Goal: Navigation & Orientation: Find specific page/section

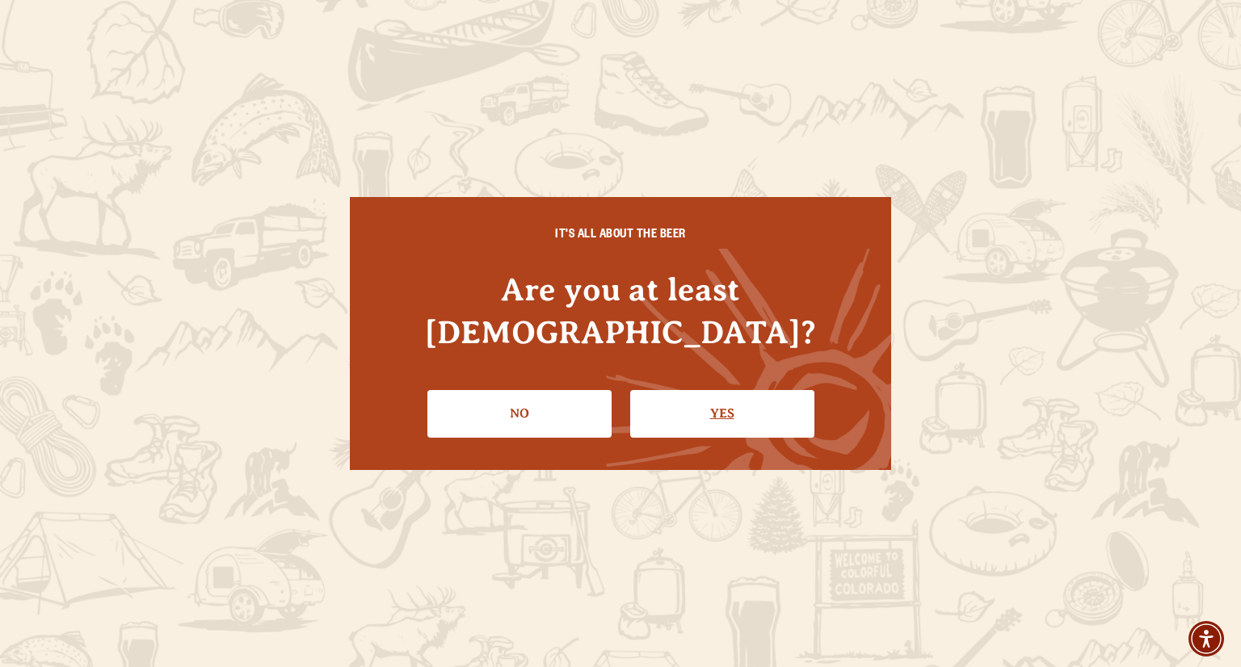
click at [697, 390] on link "Yes" at bounding box center [722, 413] width 184 height 47
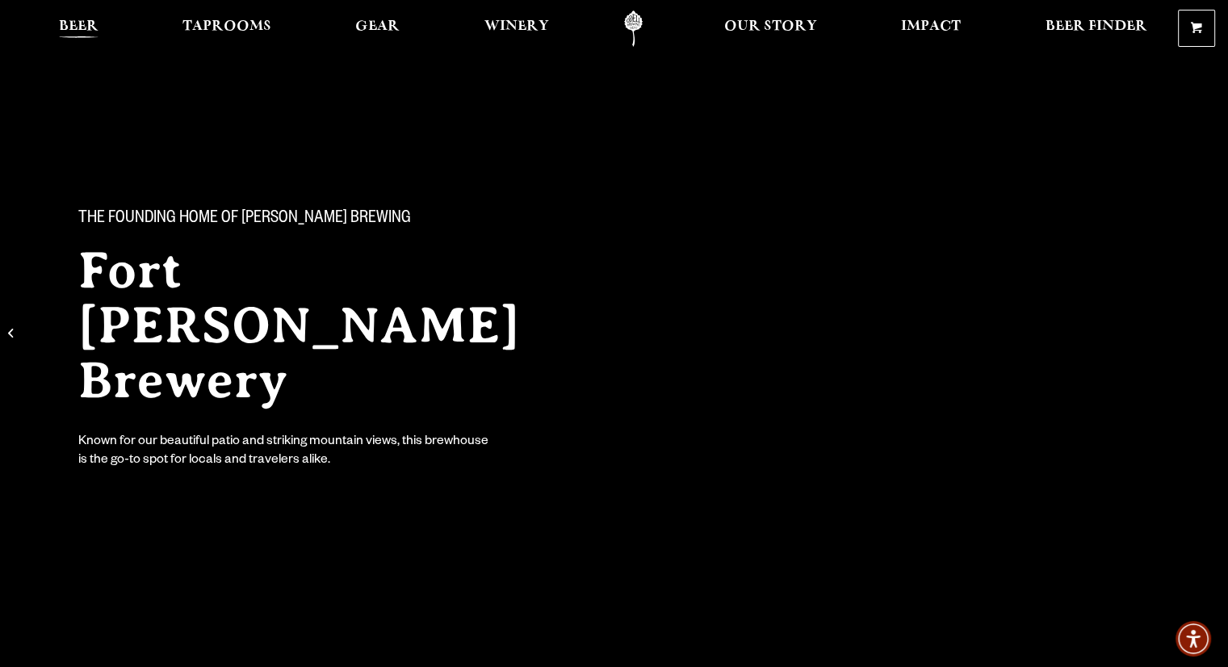
click at [96, 27] on span "Beer" at bounding box center [79, 26] width 40 height 13
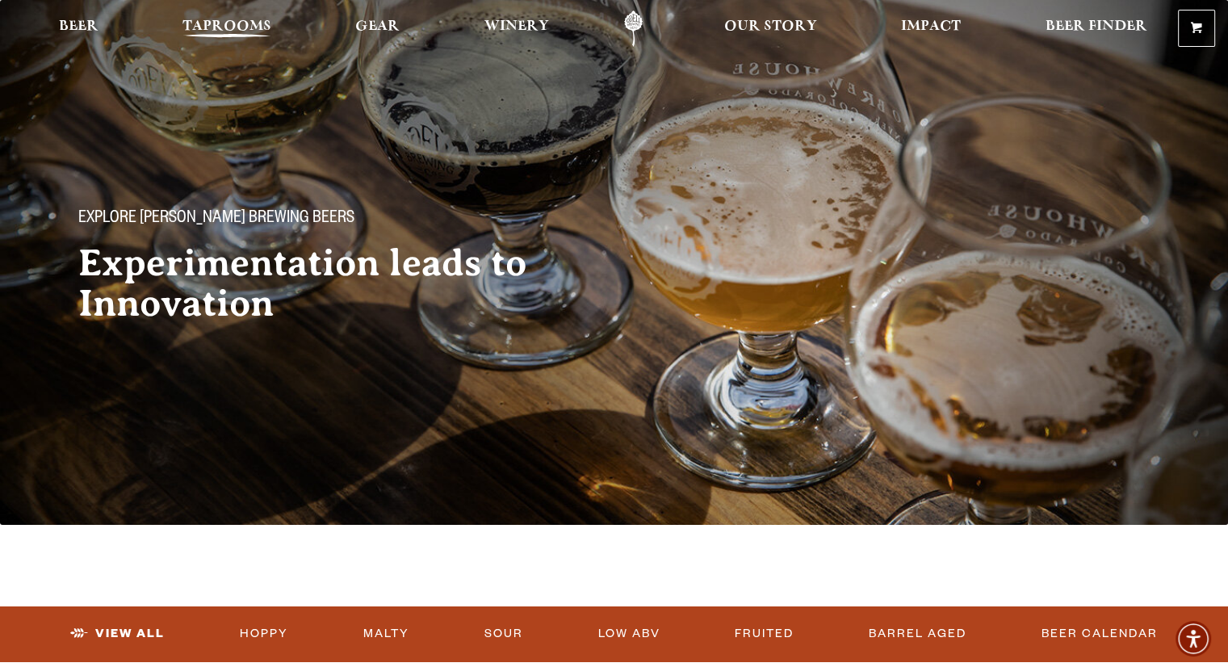
click at [241, 27] on span "Taprooms" at bounding box center [227, 26] width 89 height 13
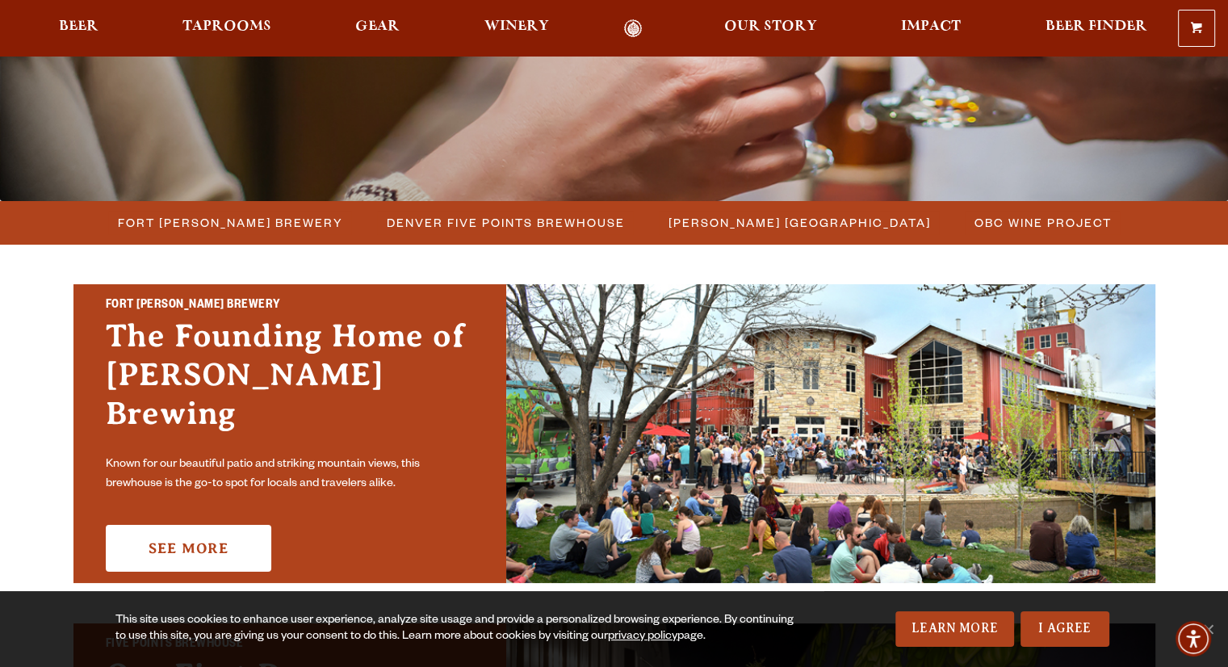
scroll to position [347, 0]
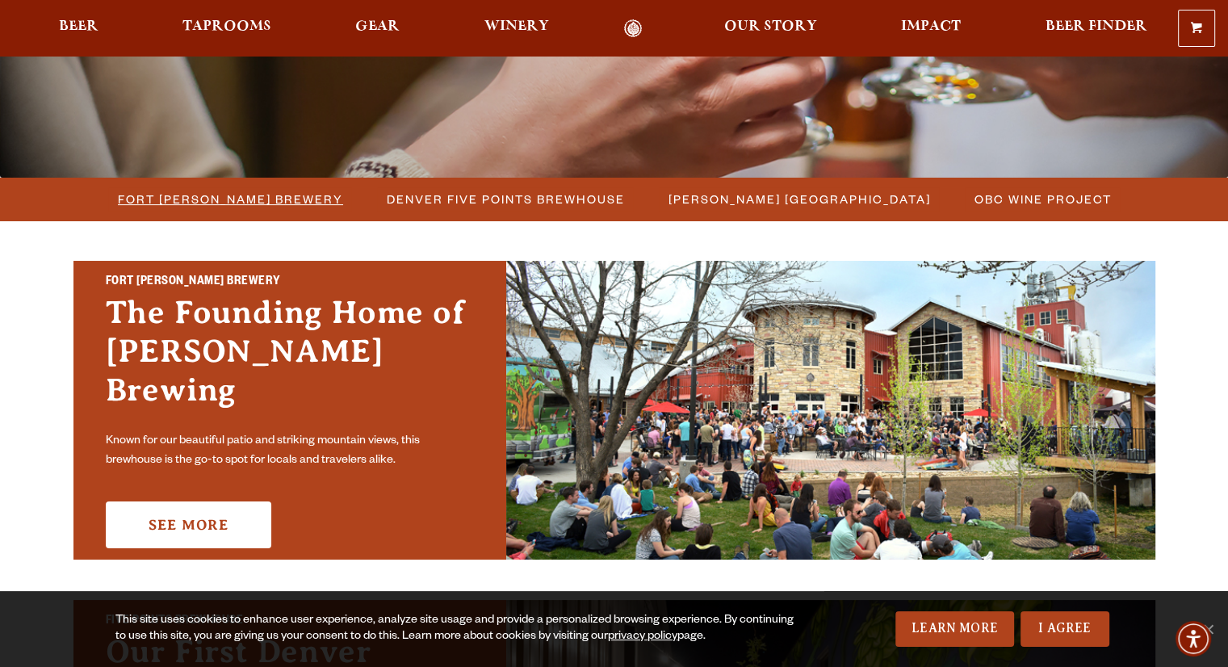
click at [233, 197] on span "Fort [PERSON_NAME] Brewery" at bounding box center [230, 198] width 225 height 23
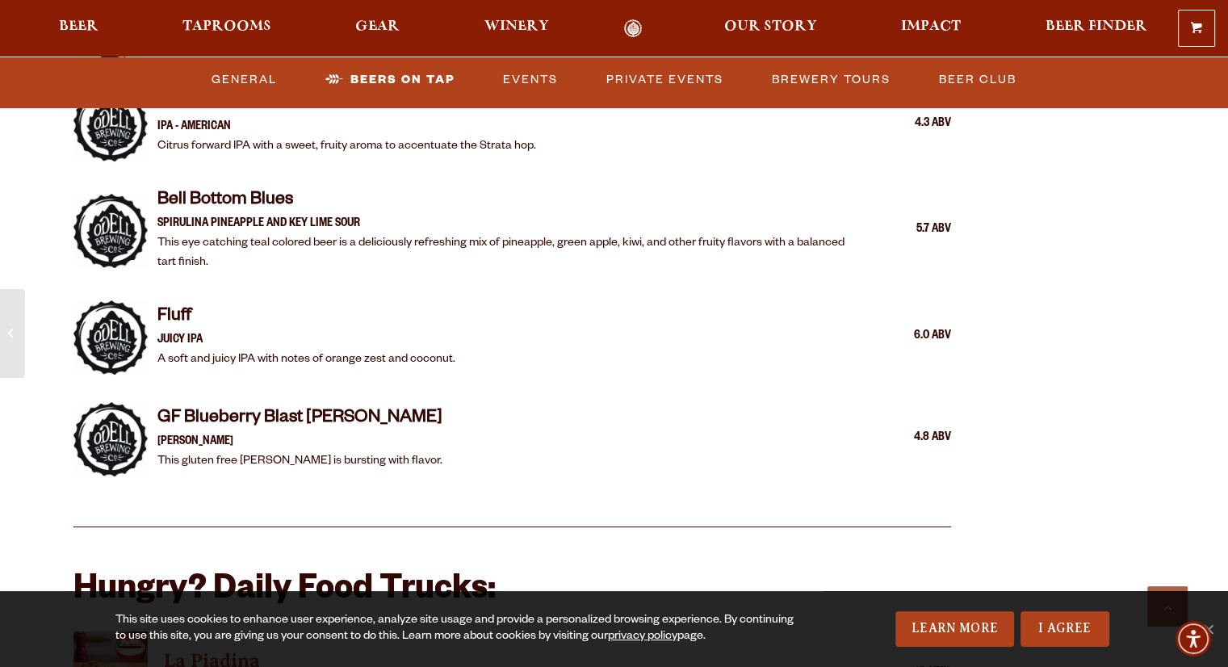
scroll to position [3368, 0]
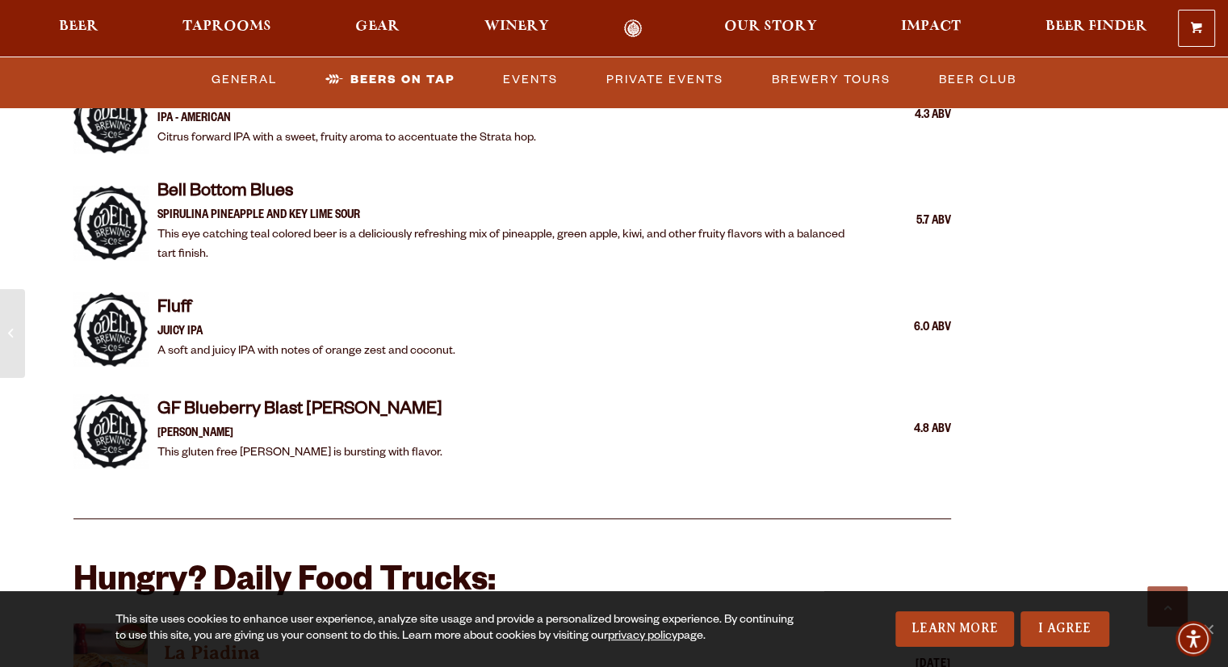
drag, startPoint x: 1235, startPoint y: 46, endPoint x: 1240, endPoint y: 330, distance: 284.3
click at [1228, 330] on html "0 Shopping Cart No products in the cart. Beer Taprooms Gear Winery Our Story Im…" at bounding box center [614, 420] width 1228 height 7577
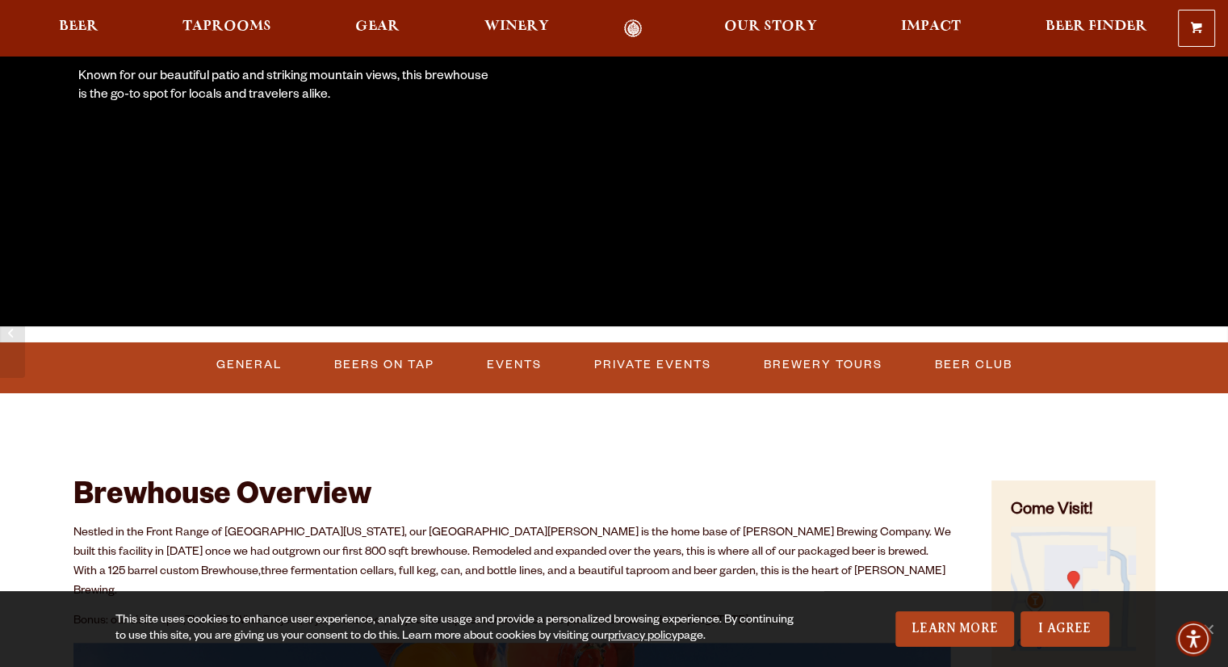
scroll to position [0, 0]
